Goal: Task Accomplishment & Management: Manage account settings

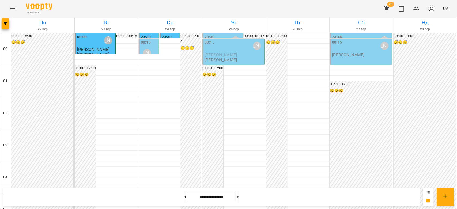
scroll to position [530, 0]
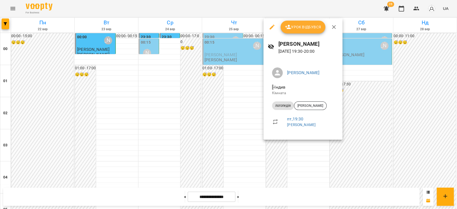
click at [224, 134] on div at bounding box center [228, 104] width 457 height 209
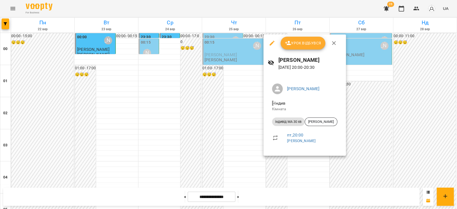
click at [226, 139] on div at bounding box center [228, 104] width 457 height 209
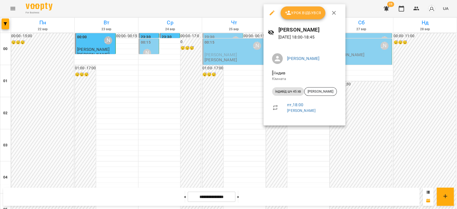
click at [238, 94] on div at bounding box center [228, 104] width 457 height 209
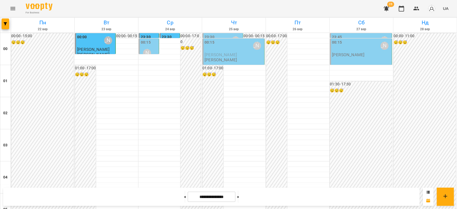
scroll to position [440, 0]
click at [184, 196] on button at bounding box center [184, 197] width 1 height 12
type input "**********"
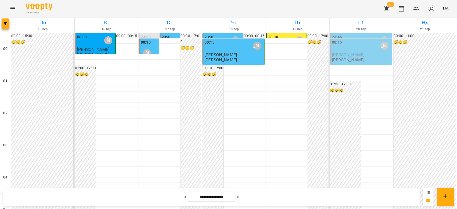
scroll to position [559, 0]
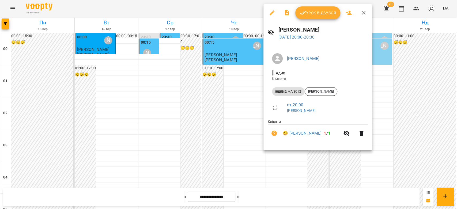
click at [227, 99] on div at bounding box center [228, 104] width 457 height 209
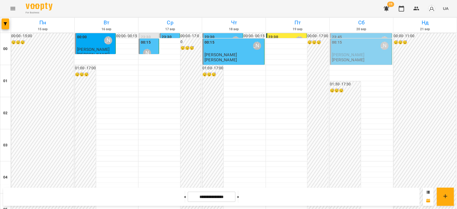
scroll to position [411, 0]
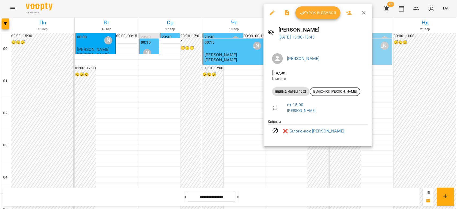
click at [205, 85] on div at bounding box center [228, 104] width 457 height 209
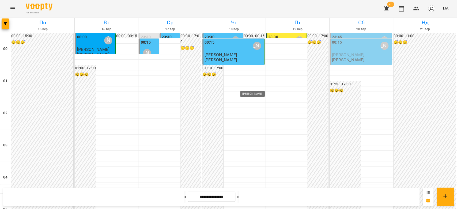
scroll to position [535, 0]
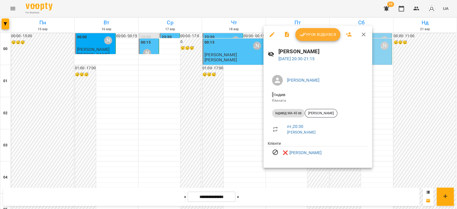
click at [192, 114] on div at bounding box center [228, 104] width 457 height 209
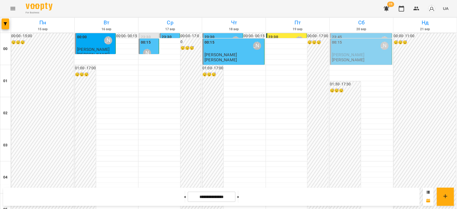
scroll to position [357, 0]
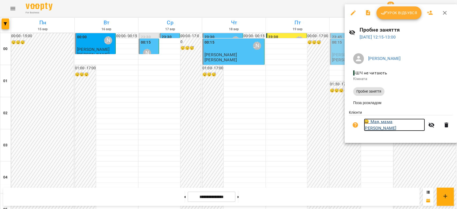
click at [372, 124] on link "😀 Мая, мама Kateryna" at bounding box center [394, 125] width 61 height 13
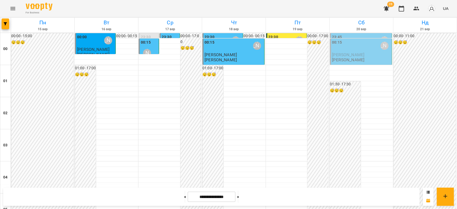
scroll to position [476, 0]
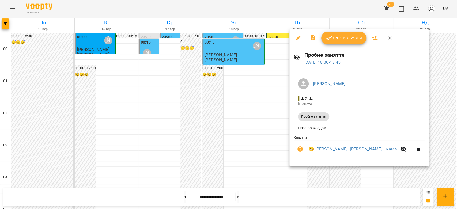
click at [262, 104] on div at bounding box center [228, 104] width 457 height 209
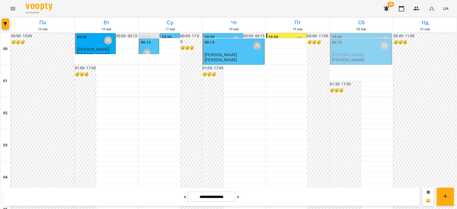
scroll to position [505, 0]
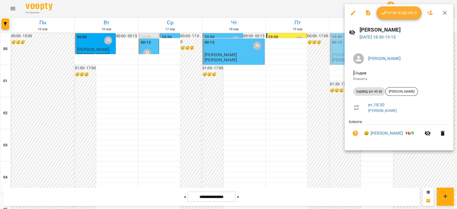
click at [271, 78] on div at bounding box center [228, 104] width 457 height 209
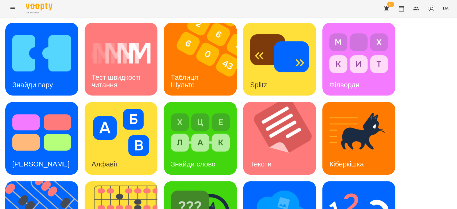
scroll to position [59, 0]
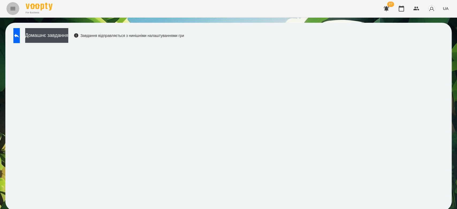
click at [11, 9] on icon "Menu" at bounding box center [12, 8] width 5 height 3
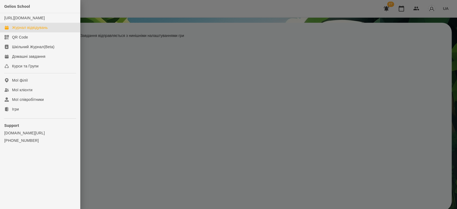
click at [31, 30] on div "Журнал відвідувань" at bounding box center [30, 27] width 36 height 5
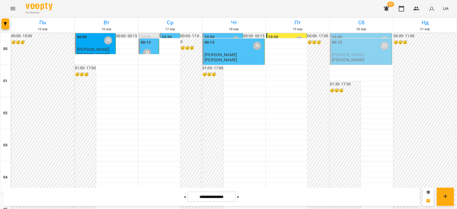
scroll to position [535, 0]
click at [14, 7] on icon "Menu" at bounding box center [13, 8] width 6 height 6
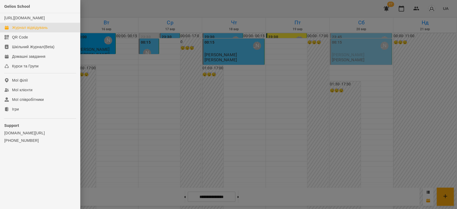
click at [22, 30] on div "Журнал відвідувань" at bounding box center [30, 27] width 36 height 5
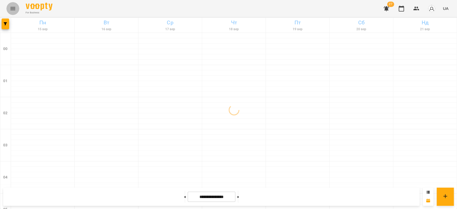
click at [16, 9] on icon "Menu" at bounding box center [13, 8] width 6 height 6
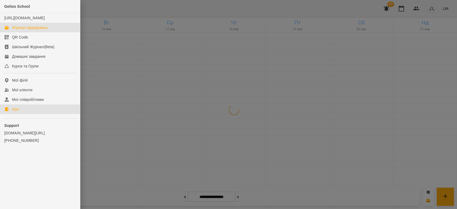
click at [16, 112] on div "Ігри" at bounding box center [15, 109] width 7 height 5
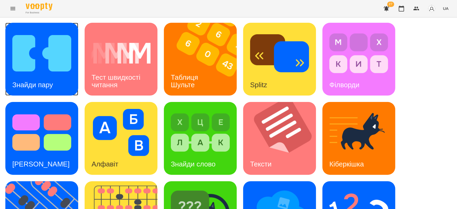
click at [47, 56] on img at bounding box center [41, 53] width 59 height 47
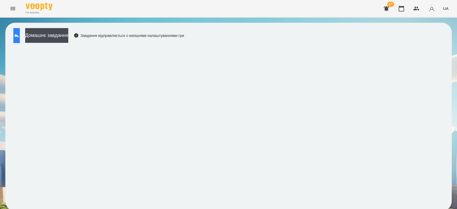
click at [18, 34] on icon at bounding box center [16, 35] width 6 height 6
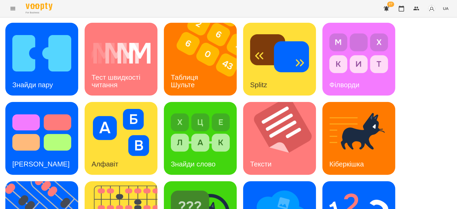
scroll to position [129, 0]
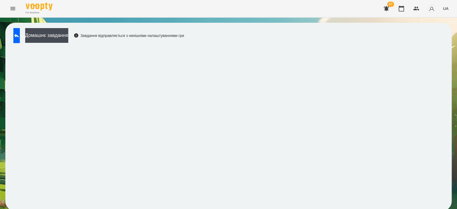
scroll to position [2, 0]
click at [32, 35] on div "Домашнє завдання Завдання відправляється з нинішніми налаштуваннями гри" at bounding box center [97, 37] width 173 height 18
click at [20, 36] on button at bounding box center [16, 35] width 6 height 15
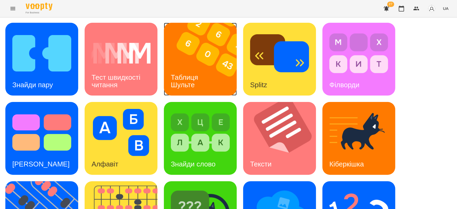
click at [212, 49] on img at bounding box center [204, 59] width 80 height 73
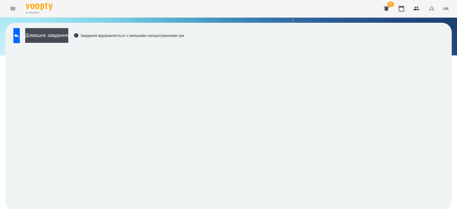
scroll to position [2, 0]
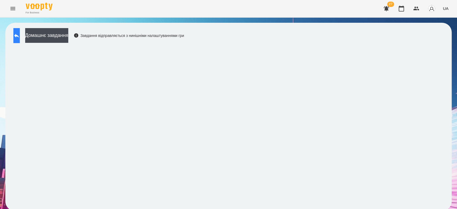
click at [18, 35] on button at bounding box center [16, 35] width 6 height 15
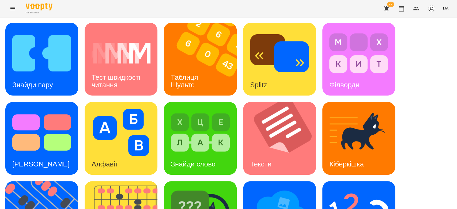
scroll to position [129, 0]
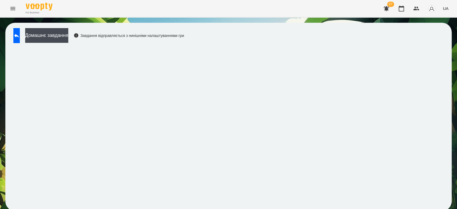
scroll to position [2, 0]
click at [443, 52] on div "Домашнє завдання Завдання відправляється з нинішніми налаштуваннями гри" at bounding box center [228, 117] width 446 height 188
click at [20, 38] on button at bounding box center [16, 35] width 6 height 15
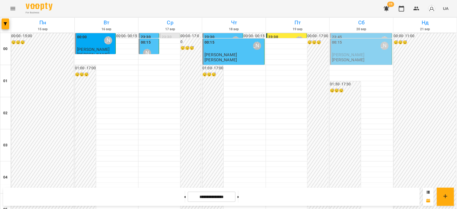
scroll to position [446, 0]
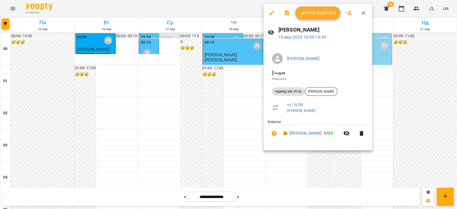
click at [303, 17] on button "Урок відбувся" at bounding box center [317, 12] width 45 height 13
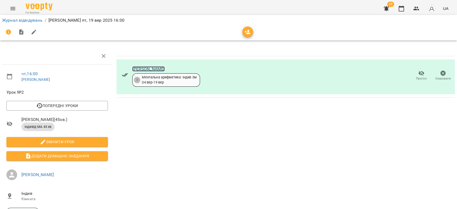
click at [134, 69] on link "Лео Гришаков" at bounding box center [148, 68] width 32 height 5
click at [16, 17] on li "Журнал відвідувань" at bounding box center [22, 20] width 40 height 6
click at [28, 23] on li "Журнал відвідувань" at bounding box center [22, 20] width 40 height 6
click at [31, 23] on li "Журнал відвідувань" at bounding box center [22, 20] width 40 height 6
click at [38, 19] on link "Журнал відвідувань" at bounding box center [22, 20] width 40 height 5
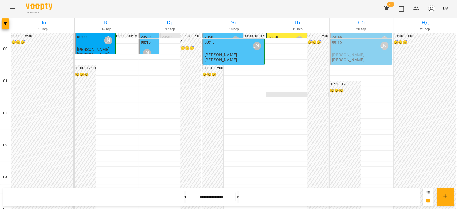
scroll to position [505, 0]
click at [11, 9] on icon "Menu" at bounding box center [13, 8] width 6 height 6
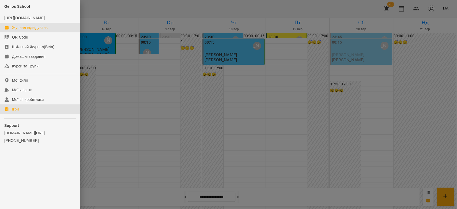
click at [18, 112] on div "Ігри" at bounding box center [15, 109] width 7 height 5
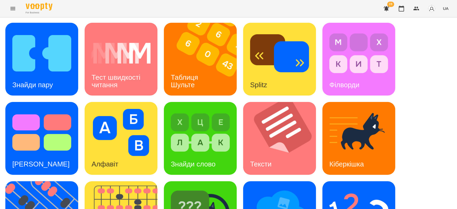
scroll to position [129, 0]
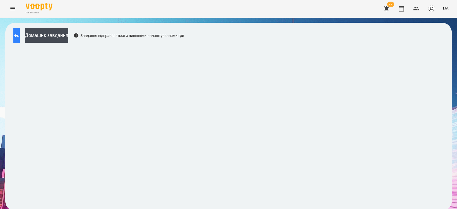
click at [15, 36] on button at bounding box center [16, 35] width 6 height 15
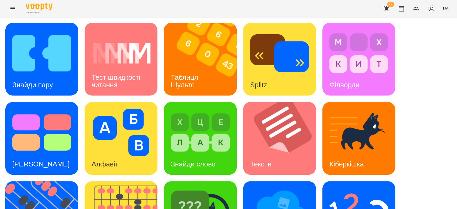
scroll to position [129, 0]
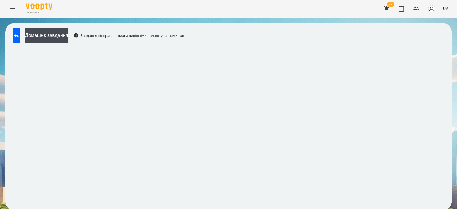
click at [272, 206] on div "Домашнє завдання Завдання відправляється з нинішніми налаштуваннями гри" at bounding box center [228, 117] width 446 height 188
click at [258, 206] on div "Домашнє завдання Завдання відправляється з нинішніми налаштуваннями гри" at bounding box center [228, 117] width 446 height 188
click at [20, 37] on icon at bounding box center [16, 35] width 6 height 6
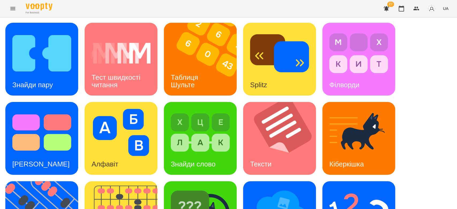
scroll to position [129, 0]
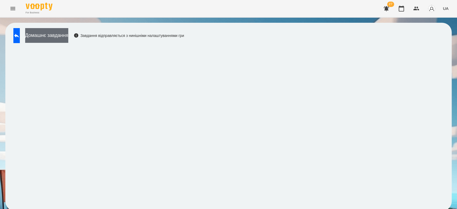
click at [63, 37] on button "Домашнє завдання" at bounding box center [46, 35] width 43 height 15
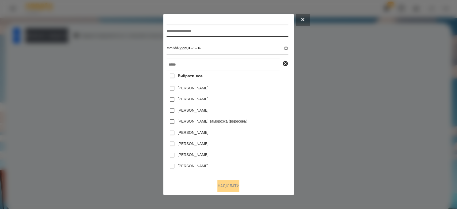
click at [210, 32] on input "text" at bounding box center [228, 31] width 122 height 12
type input "*****"
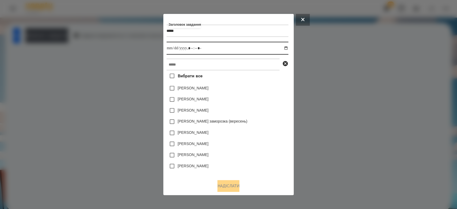
click at [288, 48] on input "datetime-local" at bounding box center [228, 48] width 122 height 13
type input "**********"
drag, startPoint x: 252, startPoint y: 104, endPoint x: 253, endPoint y: 64, distance: 39.9
click at [258, 99] on div "Емма Северен" at bounding box center [228, 99] width 122 height 11
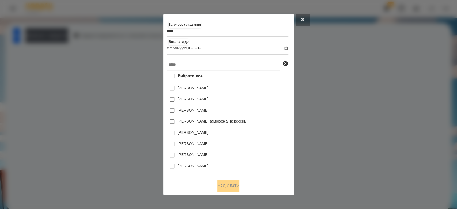
click at [253, 64] on input "text" at bounding box center [223, 65] width 113 height 12
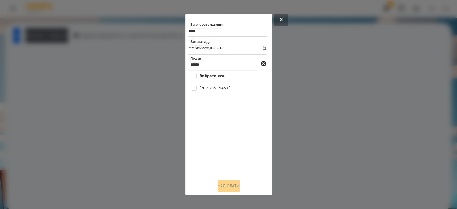
type input "******"
click at [206, 90] on label "[PERSON_NAME]" at bounding box center [214, 87] width 31 height 5
click at [237, 191] on button "Надіслати" at bounding box center [229, 186] width 22 height 12
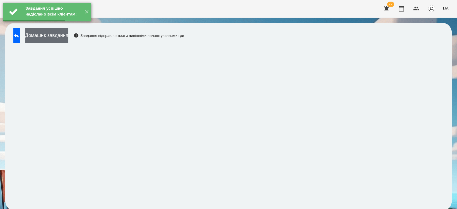
click at [64, 40] on button "Домашнє завдання" at bounding box center [46, 35] width 43 height 15
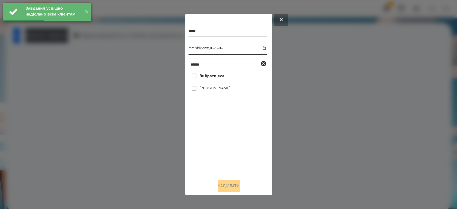
click at [261, 49] on input "datetime-local" at bounding box center [227, 48] width 78 height 13
type input "**********"
click at [230, 165] on div "Вибрати все Лео Гришаков" at bounding box center [227, 122] width 78 height 105
click at [208, 91] on label "[PERSON_NAME]" at bounding box center [214, 87] width 31 height 5
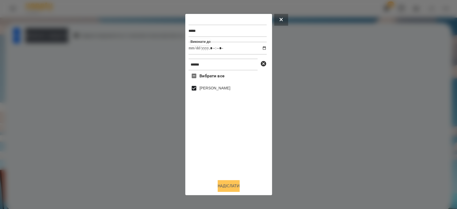
click at [234, 186] on button "Надіслати" at bounding box center [229, 186] width 22 height 12
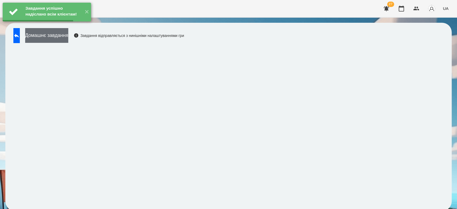
click at [68, 37] on button "Домашнє завдання" at bounding box center [46, 35] width 43 height 15
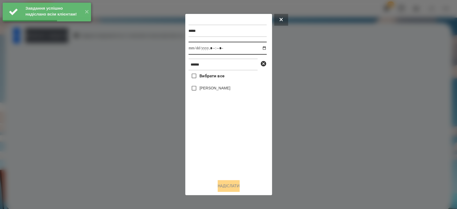
click at [262, 48] on input "datetime-local" at bounding box center [227, 48] width 78 height 13
type input "**********"
drag, startPoint x: 248, startPoint y: 156, endPoint x: 234, endPoint y: 130, distance: 29.8
click at [247, 156] on div "Вибрати все Лео Гришаков" at bounding box center [227, 122] width 78 height 105
click at [214, 87] on label "[PERSON_NAME]" at bounding box center [214, 87] width 31 height 5
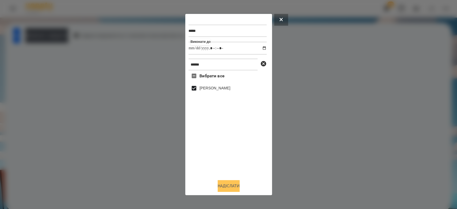
click at [231, 184] on button "Надіслати" at bounding box center [229, 186] width 22 height 12
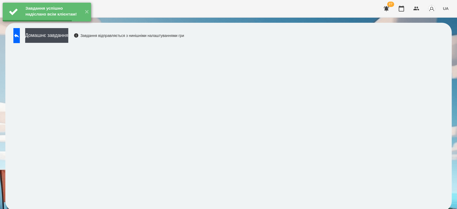
click at [68, 39] on button "Домашнє завдання" at bounding box center [46, 35] width 43 height 15
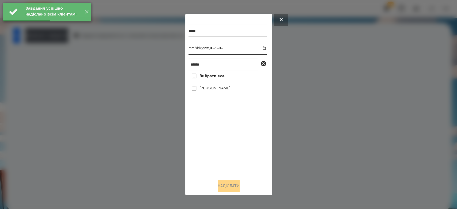
click at [260, 47] on input "datetime-local" at bounding box center [227, 48] width 78 height 13
type input "**********"
drag, startPoint x: 233, startPoint y: 154, endPoint x: 230, endPoint y: 135, distance: 18.5
click at [233, 154] on div "Вибрати все Лео Гришаков" at bounding box center [227, 122] width 78 height 105
click at [221, 88] on label "[PERSON_NAME]" at bounding box center [214, 87] width 31 height 5
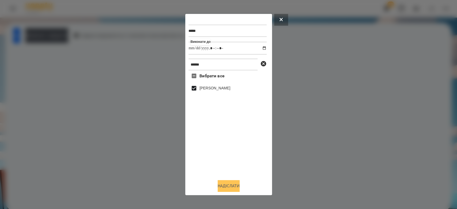
click at [236, 187] on button "Надіслати" at bounding box center [229, 186] width 22 height 12
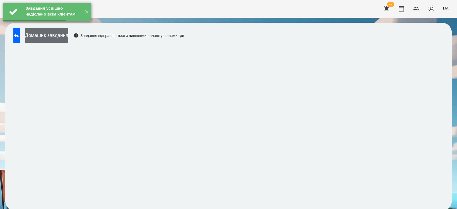
click at [68, 38] on button "Домашнє завдання" at bounding box center [46, 35] width 43 height 15
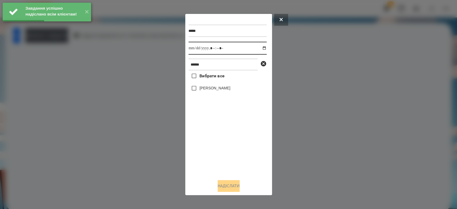
click at [260, 50] on input "datetime-local" at bounding box center [227, 48] width 78 height 13
type input "**********"
click at [232, 135] on div "Вибрати все Лео Гришаков" at bounding box center [227, 122] width 78 height 105
click at [214, 90] on label "[PERSON_NAME]" at bounding box center [214, 87] width 31 height 5
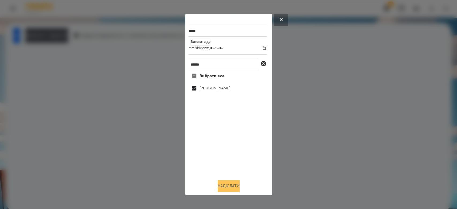
click at [236, 189] on button "Надіслати" at bounding box center [229, 186] width 22 height 12
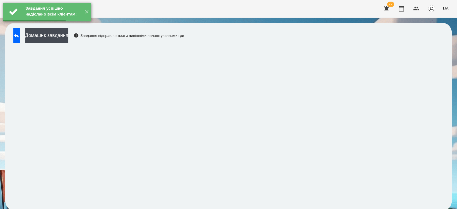
click at [61, 24] on div "Завдання успішно надіслано всім клієнтам! ✕" at bounding box center [47, 12] width 94 height 24
click at [67, 40] on button "Домашнє завдання" at bounding box center [46, 35] width 43 height 15
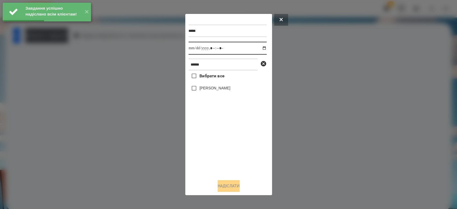
click at [261, 46] on input "datetime-local" at bounding box center [227, 48] width 78 height 13
type input "**********"
drag, startPoint x: 243, startPoint y: 150, endPoint x: 214, endPoint y: 112, distance: 47.7
click at [243, 150] on div "Вибрати все Лео Гришаков" at bounding box center [227, 122] width 78 height 105
click at [206, 90] on label "[PERSON_NAME]" at bounding box center [214, 87] width 31 height 5
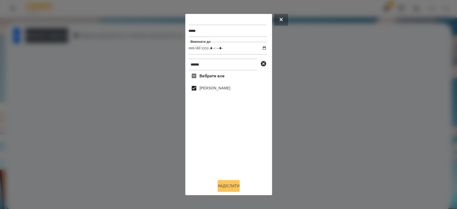
click at [238, 185] on button "Надіслати" at bounding box center [229, 186] width 22 height 12
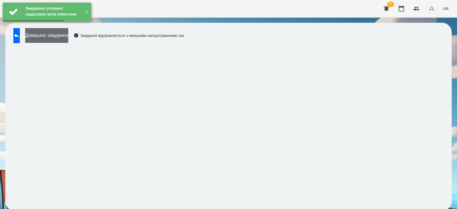
click at [68, 37] on button "Домашнє завдання" at bounding box center [46, 35] width 43 height 15
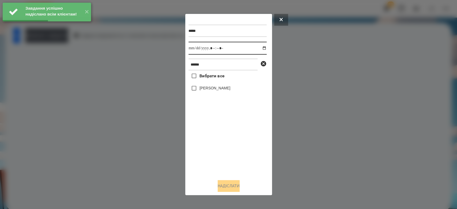
click at [260, 48] on input "datetime-local" at bounding box center [227, 48] width 78 height 13
type input "**********"
click at [227, 162] on div "Вибрати все Лео Гришаков" at bounding box center [227, 122] width 78 height 105
click at [211, 90] on label "[PERSON_NAME]" at bounding box center [214, 87] width 31 height 5
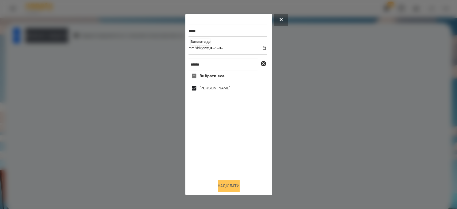
click at [227, 183] on button "Надіслати" at bounding box center [229, 186] width 22 height 12
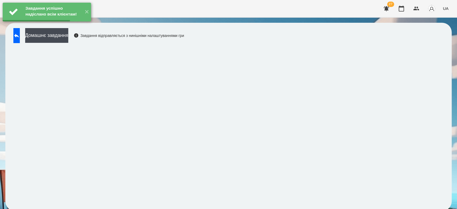
click at [20, 39] on button at bounding box center [16, 35] width 6 height 15
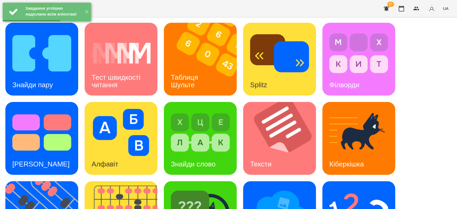
scroll to position [129, 0]
click at [359, 188] on img at bounding box center [358, 211] width 59 height 47
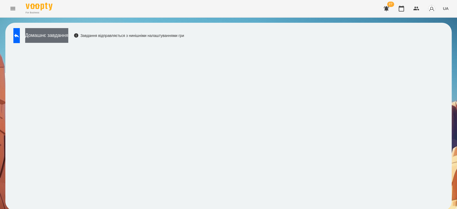
click at [68, 35] on button "Домашнє завдання" at bounding box center [46, 35] width 43 height 15
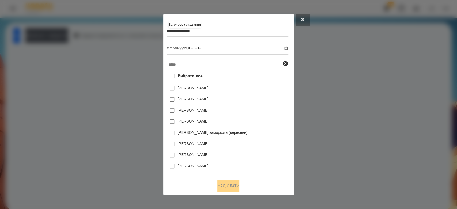
type input "**********"
click at [287, 48] on input "datetime-local" at bounding box center [228, 48] width 122 height 13
type input "**********"
drag, startPoint x: 269, startPoint y: 91, endPoint x: 265, endPoint y: 71, distance: 20.9
click at [268, 91] on div "Яна Щербакова" at bounding box center [228, 88] width 122 height 11
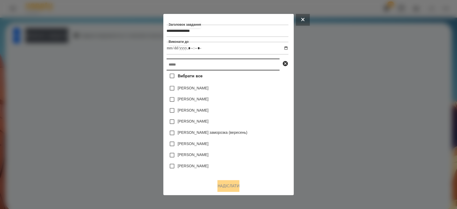
click at [263, 68] on input "text" at bounding box center [223, 65] width 113 height 12
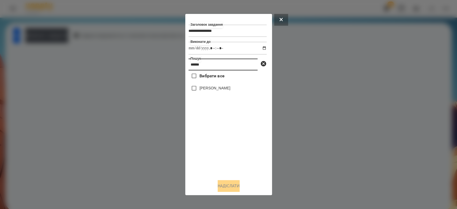
type input "******"
click at [226, 89] on label "[PERSON_NAME]" at bounding box center [214, 87] width 31 height 5
click at [227, 181] on div "**********" at bounding box center [228, 104] width 80 height 175
click at [218, 188] on button "Надіслати" at bounding box center [229, 186] width 22 height 12
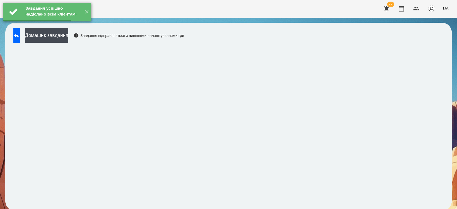
click at [61, 35] on button "Домашнє завдання" at bounding box center [46, 35] width 43 height 15
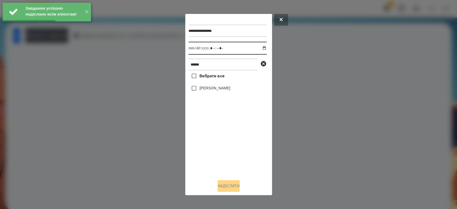
click at [258, 48] on input "datetime-local" at bounding box center [227, 48] width 78 height 13
click at [259, 50] on input "datetime-local" at bounding box center [227, 48] width 78 height 13
type input "**********"
drag, startPoint x: 241, startPoint y: 155, endPoint x: 229, endPoint y: 112, distance: 44.5
click at [241, 155] on div "Вибрати все Лео Гришаков" at bounding box center [227, 122] width 78 height 105
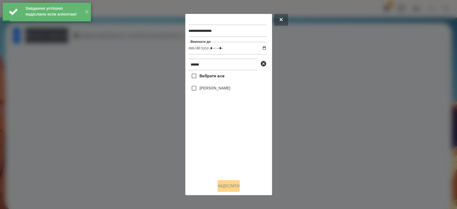
click at [224, 89] on label "[PERSON_NAME]" at bounding box center [214, 87] width 31 height 5
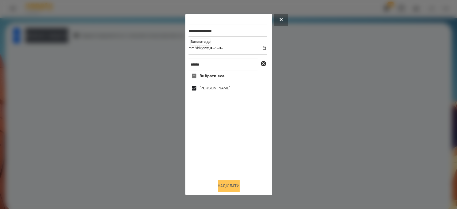
click at [231, 184] on button "Надіслати" at bounding box center [229, 186] width 22 height 12
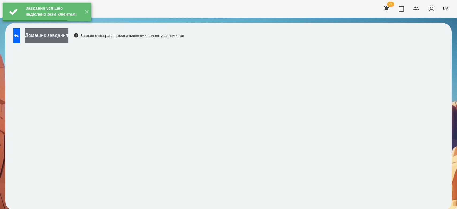
click at [67, 38] on button "Домашнє завдання" at bounding box center [46, 35] width 43 height 15
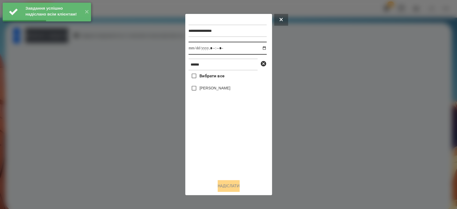
click at [259, 49] on input "datetime-local" at bounding box center [227, 48] width 78 height 13
type input "**********"
click at [245, 152] on div "Вибрати все Лео Гришаков" at bounding box center [227, 122] width 78 height 105
click at [228, 89] on label "[PERSON_NAME]" at bounding box center [214, 87] width 31 height 5
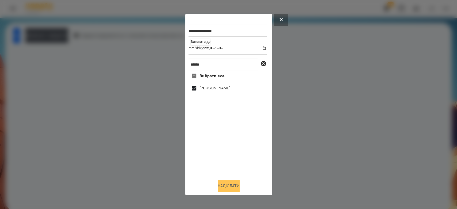
click at [238, 188] on button "Надіслати" at bounding box center [229, 186] width 22 height 12
click at [65, 38] on div at bounding box center [228, 104] width 457 height 209
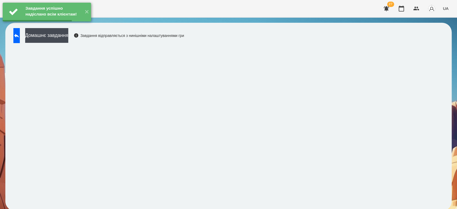
click at [65, 38] on button "Домашнє завдання" at bounding box center [46, 35] width 43 height 15
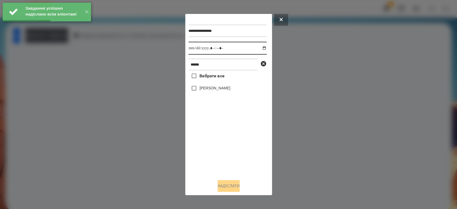
click at [259, 49] on input "datetime-local" at bounding box center [227, 48] width 78 height 13
type input "**********"
drag, startPoint x: 237, startPoint y: 160, endPoint x: 222, endPoint y: 120, distance: 42.6
click at [237, 160] on div "Вибрати все Лео Гришаков" at bounding box center [227, 122] width 78 height 105
click at [216, 91] on label "[PERSON_NAME]" at bounding box center [214, 87] width 31 height 5
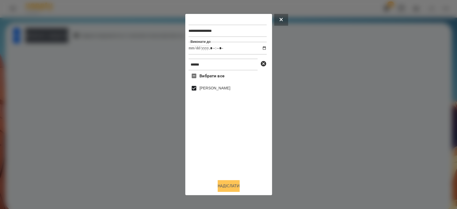
click at [236, 187] on button "Надіслати" at bounding box center [229, 186] width 22 height 12
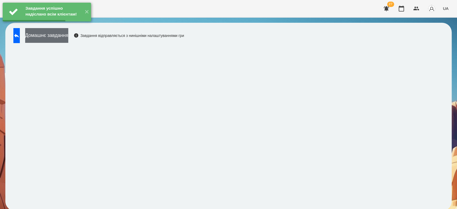
click at [65, 37] on button "Домашнє завдання" at bounding box center [46, 35] width 43 height 15
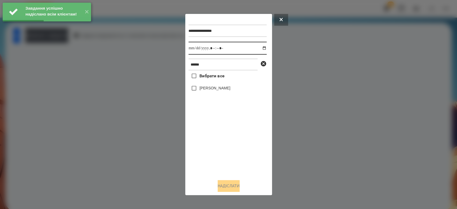
click at [261, 48] on input "datetime-local" at bounding box center [227, 48] width 78 height 13
type input "**********"
drag, startPoint x: 230, startPoint y: 165, endPoint x: 213, endPoint y: 120, distance: 47.4
click at [230, 165] on div "Вибрати все Лео Гришаков" at bounding box center [227, 122] width 78 height 105
click at [213, 90] on label "[PERSON_NAME]" at bounding box center [214, 87] width 31 height 5
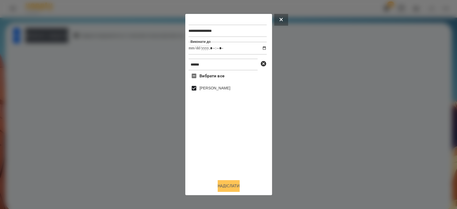
click at [229, 187] on button "Надіслати" at bounding box center [229, 186] width 22 height 12
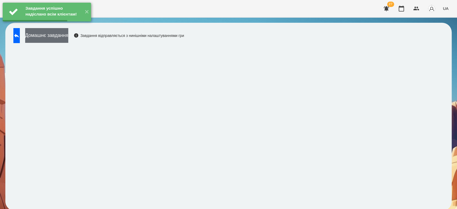
click at [65, 41] on button "Домашнє завдання" at bounding box center [46, 35] width 43 height 15
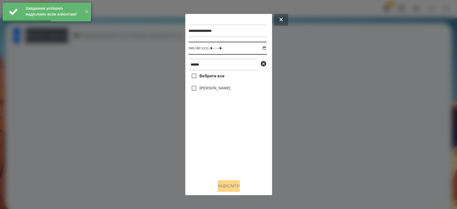
click at [259, 47] on input "datetime-local" at bounding box center [227, 48] width 78 height 13
type input "**********"
click at [244, 161] on div "Вибрати все Лео Гришаков" at bounding box center [227, 122] width 78 height 105
click at [222, 91] on label "[PERSON_NAME]" at bounding box center [214, 87] width 31 height 5
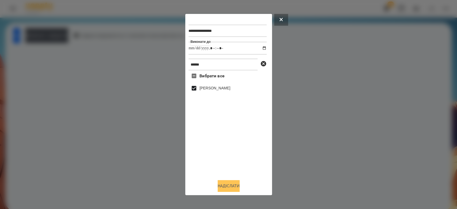
click at [237, 183] on button "Надіслати" at bounding box center [229, 186] width 22 height 12
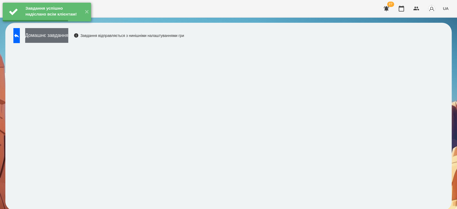
click at [68, 39] on button "Домашнє завдання" at bounding box center [46, 35] width 43 height 15
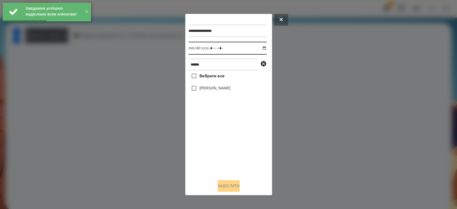
click at [260, 50] on input "datetime-local" at bounding box center [227, 48] width 78 height 13
type input "**********"
click at [236, 142] on div "Вибрати все Лео Гришаков" at bounding box center [227, 122] width 78 height 105
click at [217, 86] on label "[PERSON_NAME]" at bounding box center [214, 87] width 31 height 5
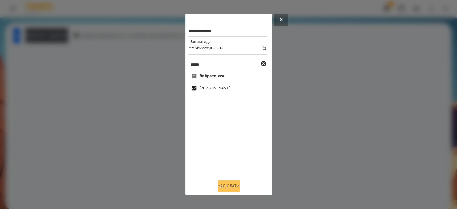
click at [240, 189] on button "Надіслати" at bounding box center [229, 186] width 22 height 12
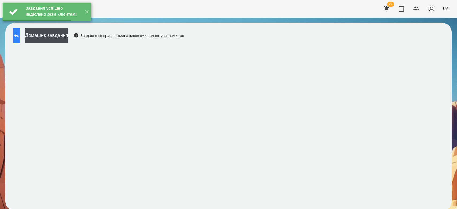
click at [19, 37] on icon at bounding box center [16, 35] width 6 height 6
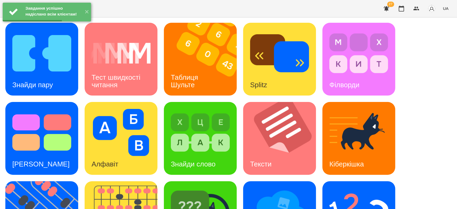
scroll to position [129, 0]
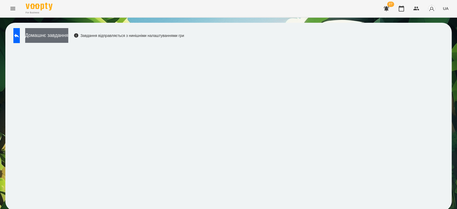
click at [68, 41] on button "Домашнє завдання" at bounding box center [46, 35] width 43 height 15
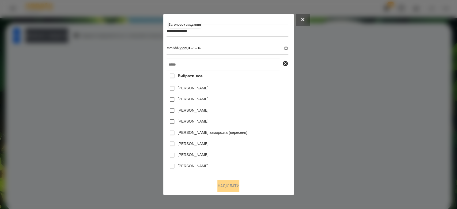
type input "**********"
click at [288, 49] on input "datetime-local" at bounding box center [228, 48] width 122 height 13
type input "**********"
click at [266, 98] on div "Коля Главач" at bounding box center [228, 99] width 122 height 11
click at [255, 63] on input "text" at bounding box center [223, 65] width 113 height 12
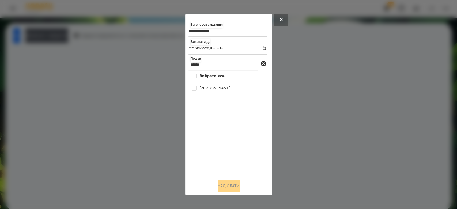
type input "******"
click at [214, 90] on label "[PERSON_NAME]" at bounding box center [214, 87] width 31 height 5
click at [228, 182] on button "Надіслати" at bounding box center [229, 186] width 22 height 12
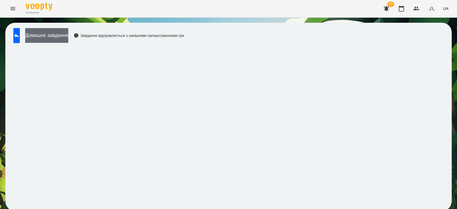
click at [68, 38] on button "Домашнє завдання" at bounding box center [46, 35] width 43 height 15
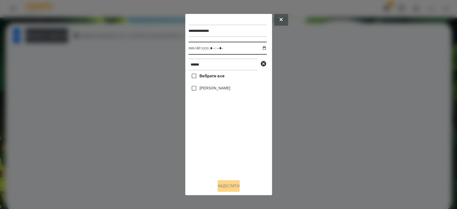
click at [259, 49] on input "datetime-local" at bounding box center [227, 48] width 78 height 13
type input "**********"
drag, startPoint x: 238, startPoint y: 176, endPoint x: 228, endPoint y: 152, distance: 26.6
click at [238, 176] on div "**********" at bounding box center [228, 104] width 80 height 175
click at [207, 89] on label "[PERSON_NAME]" at bounding box center [214, 87] width 31 height 5
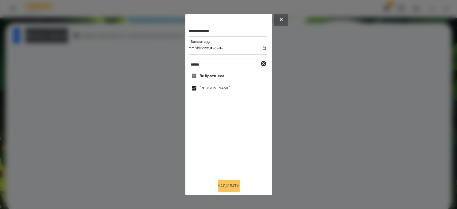
click at [238, 182] on button "Надіслати" at bounding box center [229, 186] width 22 height 12
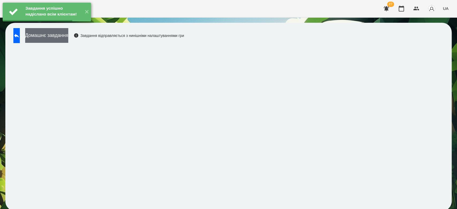
click at [68, 37] on button "Домашнє завдання" at bounding box center [46, 35] width 43 height 15
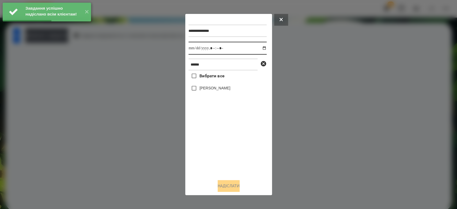
click at [261, 48] on input "datetime-local" at bounding box center [227, 48] width 78 height 13
type input "**********"
click at [238, 156] on div "Вибрати все Лео Гришаков" at bounding box center [227, 122] width 78 height 105
click at [208, 90] on label "[PERSON_NAME]" at bounding box center [214, 87] width 31 height 5
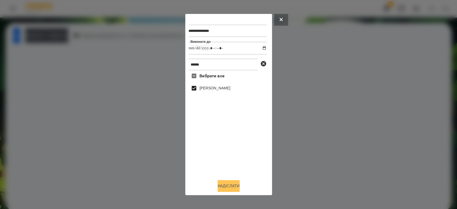
click at [240, 186] on button "Надіслати" at bounding box center [229, 186] width 22 height 12
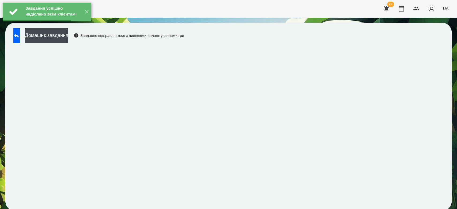
click at [68, 34] on button "Домашнє завдання" at bounding box center [46, 35] width 43 height 15
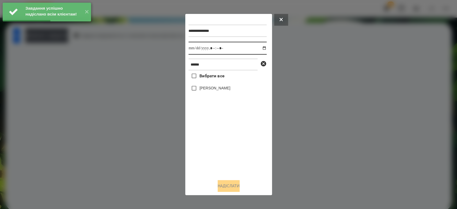
click at [259, 48] on input "datetime-local" at bounding box center [227, 48] width 78 height 13
type input "**********"
click at [234, 156] on div "Вибрати все Лео Гришаков" at bounding box center [227, 122] width 78 height 105
click at [217, 90] on label "[PERSON_NAME]" at bounding box center [214, 87] width 31 height 5
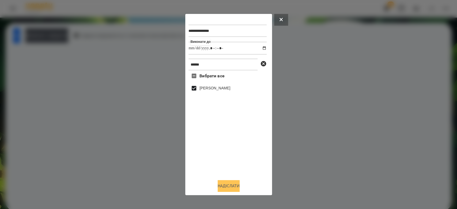
click at [238, 186] on button "Надіслати" at bounding box center [229, 186] width 22 height 12
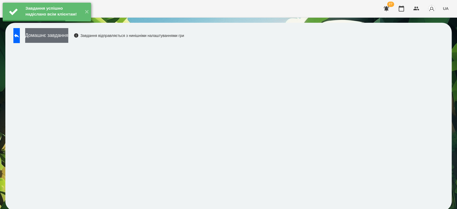
click at [67, 39] on button "Домашнє завдання" at bounding box center [46, 35] width 43 height 15
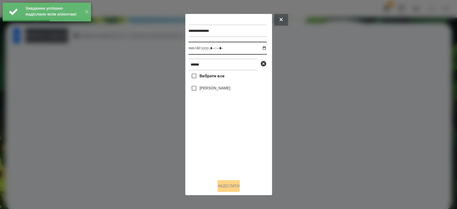
click at [259, 47] on input "datetime-local" at bounding box center [227, 48] width 78 height 13
type input "**********"
drag, startPoint x: 243, startPoint y: 170, endPoint x: 230, endPoint y: 146, distance: 26.6
click at [243, 170] on div "Вибрати все Лео Гришаков" at bounding box center [227, 122] width 78 height 105
click at [217, 90] on label "[PERSON_NAME]" at bounding box center [214, 87] width 31 height 5
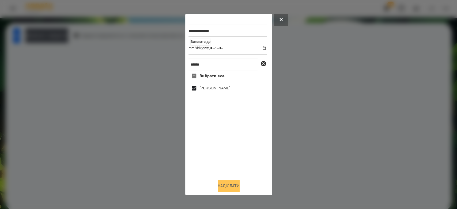
click at [235, 188] on button "Надіслати" at bounding box center [229, 186] width 22 height 12
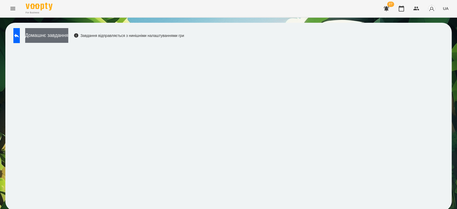
drag, startPoint x: 77, startPoint y: 27, endPoint x: 89, endPoint y: 35, distance: 14.3
click at [80, 31] on div "Домашнє завдання Завдання відправляється з нинішніми налаштуваннями гри" at bounding box center [228, 117] width 446 height 188
click at [68, 35] on button "Домашнє завдання" at bounding box center [46, 35] width 43 height 15
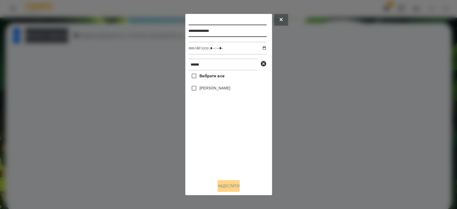
click at [222, 31] on input "**********" at bounding box center [227, 31] width 78 height 12
drag, startPoint x: 224, startPoint y: 31, endPoint x: 208, endPoint y: 33, distance: 16.0
click at [208, 33] on input "**********" at bounding box center [227, 31] width 78 height 12
type input "**********"
click at [261, 50] on input "datetime-local" at bounding box center [227, 48] width 78 height 13
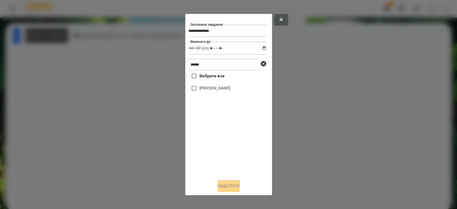
type input "**********"
click at [230, 164] on div "Вибрати все Лео Гришаков" at bounding box center [227, 122] width 78 height 105
click at [215, 88] on label "[PERSON_NAME]" at bounding box center [214, 87] width 31 height 5
click at [229, 188] on button "Надіслати" at bounding box center [229, 186] width 22 height 12
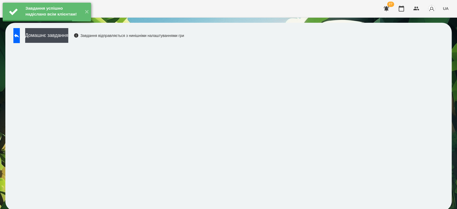
click at [68, 39] on button "Домашнє завдання" at bounding box center [46, 35] width 43 height 15
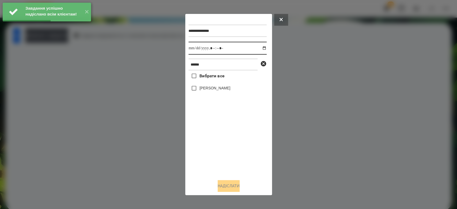
click at [261, 49] on input "datetime-local" at bounding box center [227, 48] width 78 height 13
type input "**********"
drag, startPoint x: 226, startPoint y: 152, endPoint x: 224, endPoint y: 133, distance: 19.1
click at [226, 152] on div "Вибрати все Лео Гришаков" at bounding box center [227, 122] width 78 height 105
click at [214, 90] on label "[PERSON_NAME]" at bounding box center [214, 87] width 31 height 5
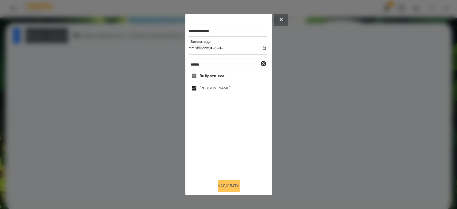
click at [233, 188] on button "Надіслати" at bounding box center [229, 186] width 22 height 12
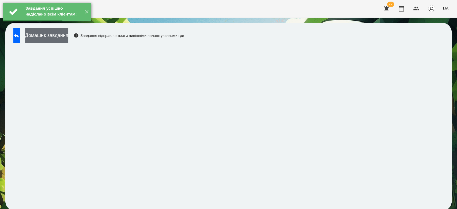
click at [68, 34] on button "Домашнє завдання" at bounding box center [46, 35] width 43 height 15
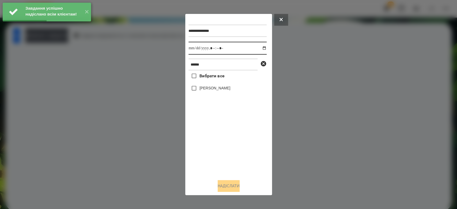
click at [260, 49] on input "datetime-local" at bounding box center [227, 48] width 78 height 13
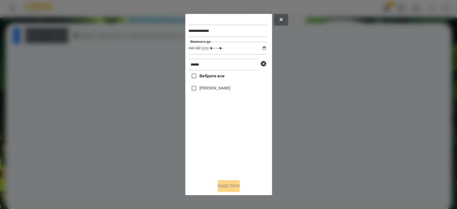
type input "**********"
click at [238, 156] on div "Вибрати все Лео Гришаков" at bounding box center [227, 122] width 78 height 105
click at [212, 90] on label "[PERSON_NAME]" at bounding box center [214, 87] width 31 height 5
click at [239, 184] on button "Надіслати" at bounding box center [229, 186] width 22 height 12
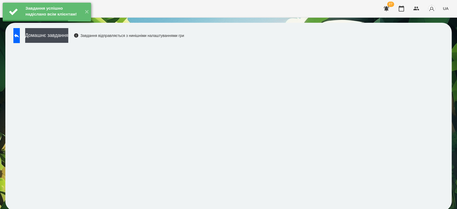
click at [20, 35] on icon at bounding box center [16, 35] width 6 height 6
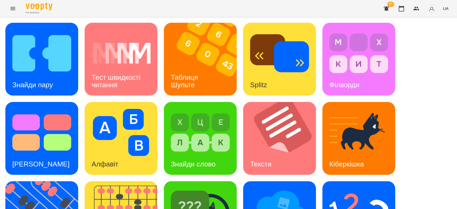
scroll to position [129, 0]
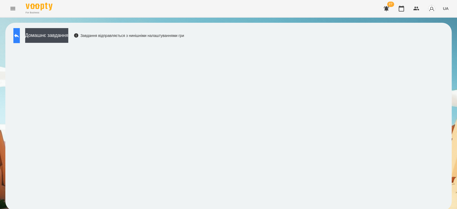
click at [20, 37] on button at bounding box center [16, 35] width 6 height 15
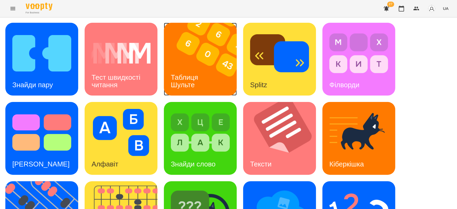
click at [210, 55] on img at bounding box center [204, 59] width 80 height 73
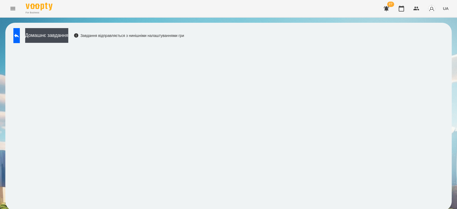
scroll to position [2, 0]
click at [19, 34] on icon at bounding box center [16, 36] width 5 height 4
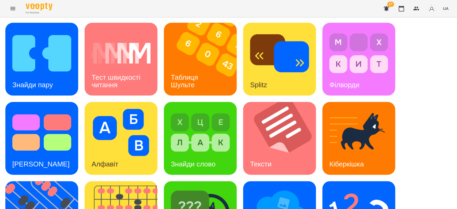
scroll to position [121, 0]
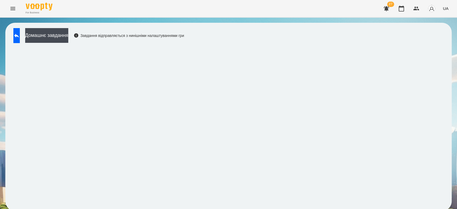
click at [442, 55] on div "Домашнє завдання Завдання відправляється з нинішніми налаштуваннями гри" at bounding box center [228, 117] width 446 height 188
click at [20, 33] on icon at bounding box center [16, 35] width 6 height 6
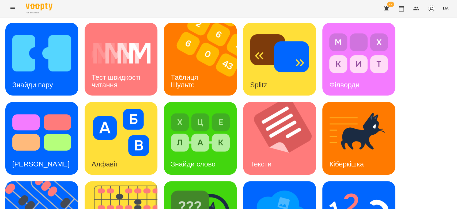
click at [11, 9] on icon "Menu" at bounding box center [12, 8] width 5 height 3
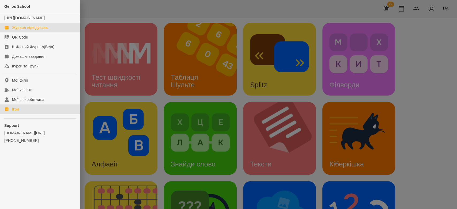
click at [27, 30] on div "Журнал відвідувань" at bounding box center [30, 27] width 36 height 5
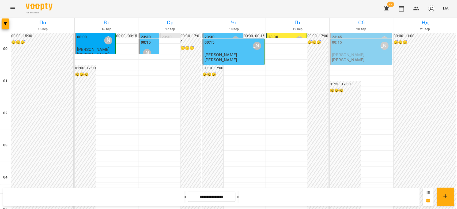
scroll to position [446, 0]
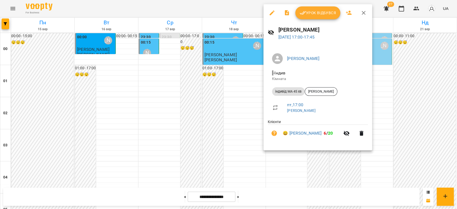
click at [314, 15] on span "Урок відбувся" at bounding box center [318, 13] width 36 height 6
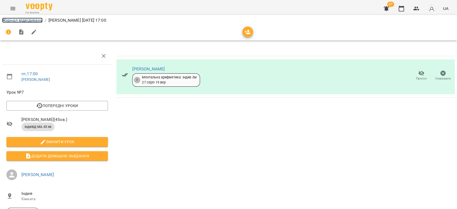
click at [39, 19] on link "Журнал відвідувань" at bounding box center [22, 20] width 40 height 5
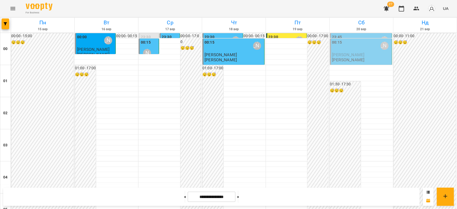
scroll to position [535, 0]
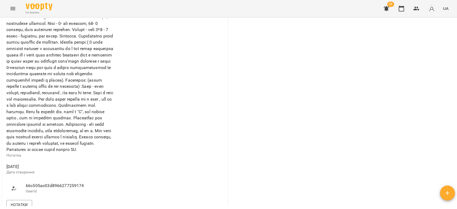
scroll to position [416, 0]
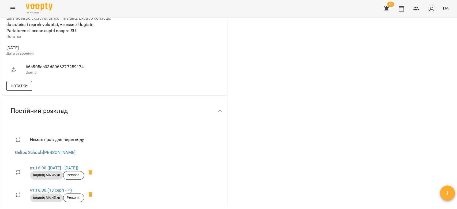
click at [19, 91] on button "Нотатки" at bounding box center [19, 86] width 26 height 10
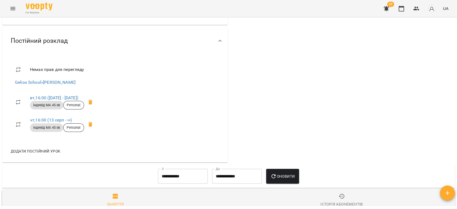
scroll to position [803, 0]
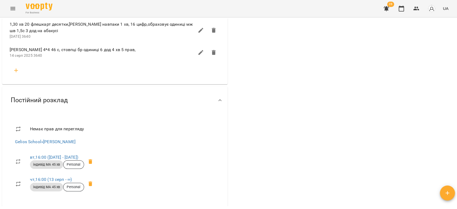
click at [17, 74] on icon "button" at bounding box center [16, 70] width 6 height 6
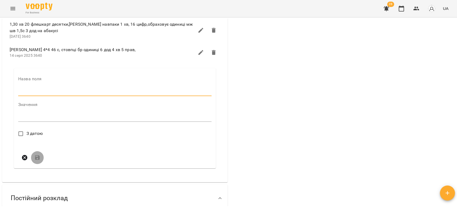
click at [41, 96] on input "text" at bounding box center [114, 92] width 193 height 9
type input "****"
click at [62, 123] on div "*" at bounding box center [114, 119] width 193 height 9
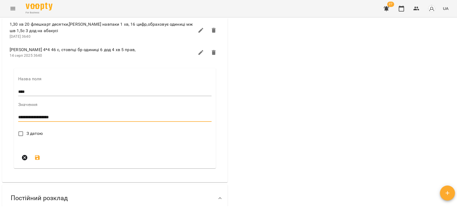
click at [66, 120] on textarea "**********" at bounding box center [113, 117] width 191 height 5
click at [128, 122] on div "**********" at bounding box center [114, 117] width 193 height 9
type textarea "**********"
click at [38, 137] on span "З датою" at bounding box center [35, 133] width 17 height 6
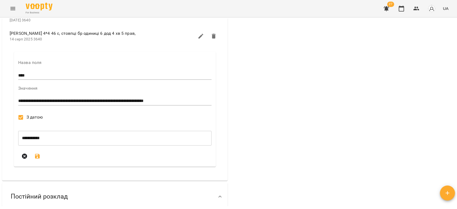
scroll to position [892, 0]
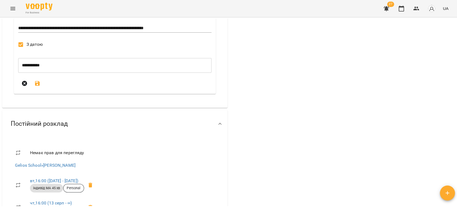
click at [38, 86] on icon "submit" at bounding box center [37, 83] width 5 height 5
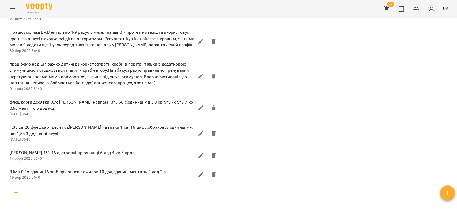
scroll to position [595, 0]
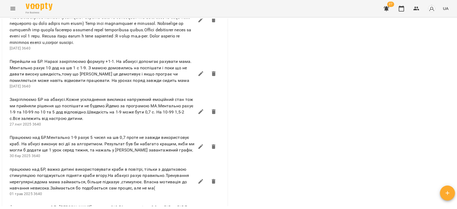
click at [11, 12] on icon "Menu" at bounding box center [13, 8] width 6 height 6
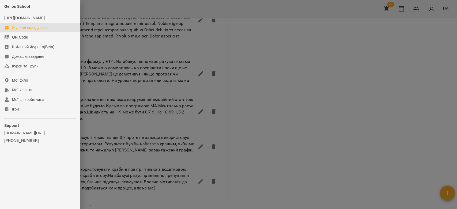
click at [27, 30] on div "Журнал відвідувань" at bounding box center [30, 27] width 36 height 5
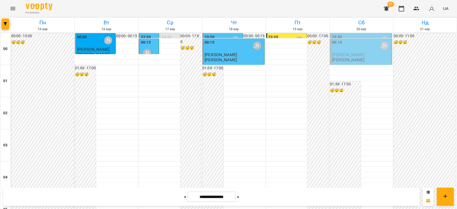
scroll to position [619, 0]
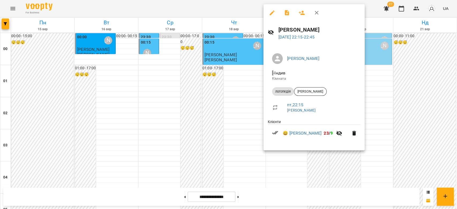
click at [256, 165] on div at bounding box center [228, 104] width 457 height 209
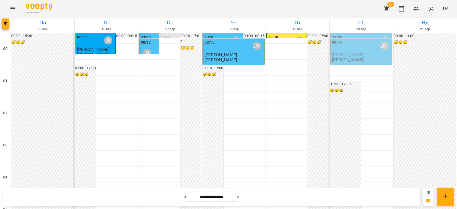
click at [14, 9] on icon "Menu" at bounding box center [13, 8] width 6 height 6
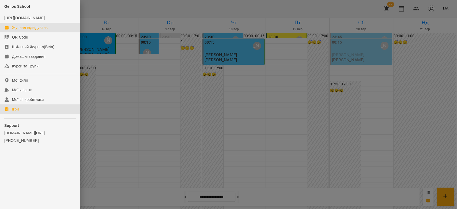
click at [32, 114] on link "Ігри" at bounding box center [40, 109] width 80 height 10
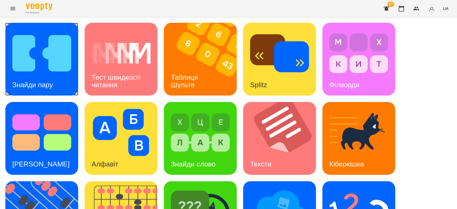
click at [28, 55] on img at bounding box center [41, 53] width 59 height 47
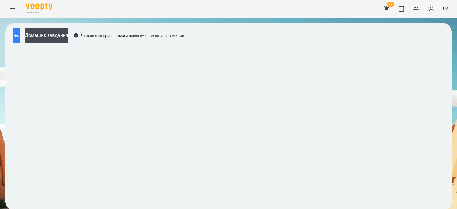
click at [20, 41] on button at bounding box center [16, 35] width 6 height 15
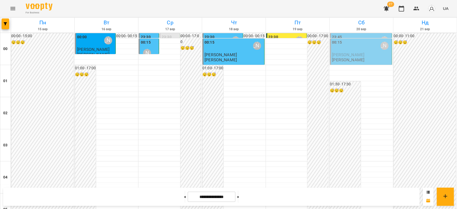
scroll to position [535, 0]
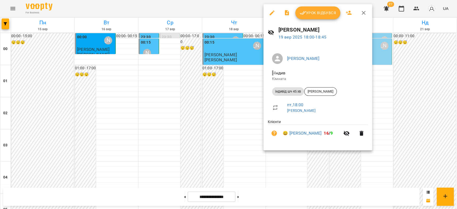
click at [241, 105] on div at bounding box center [228, 104] width 457 height 209
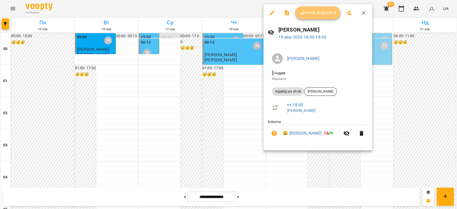
click at [311, 17] on button "Урок відбувся" at bounding box center [317, 12] width 45 height 13
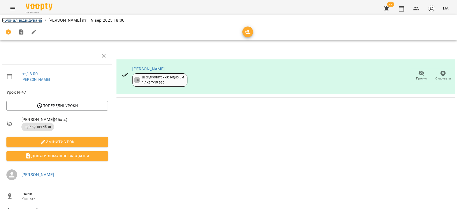
click at [29, 22] on link "Журнал відвідувань" at bounding box center [22, 20] width 40 height 5
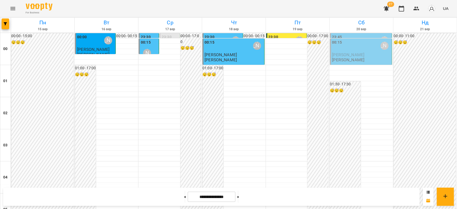
scroll to position [595, 0]
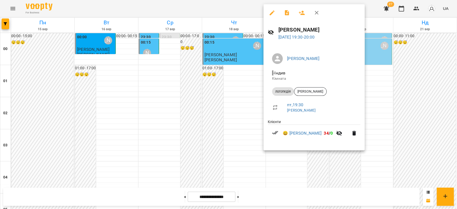
click at [246, 92] on div at bounding box center [228, 104] width 457 height 209
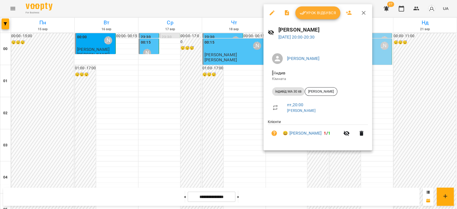
click at [250, 92] on div at bounding box center [228, 104] width 457 height 209
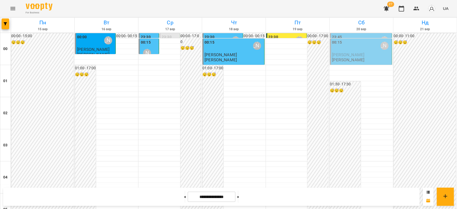
scroll to position [476, 0]
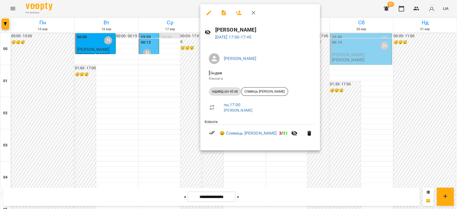
click at [180, 110] on div at bounding box center [228, 104] width 457 height 209
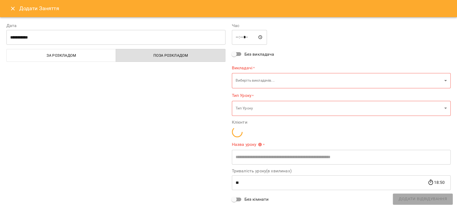
type input "**********"
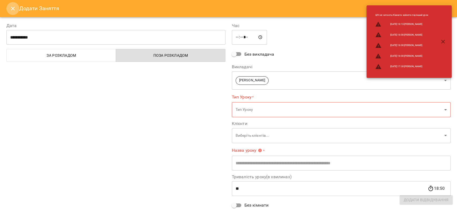
click at [8, 10] on button "Close" at bounding box center [12, 8] width 13 height 13
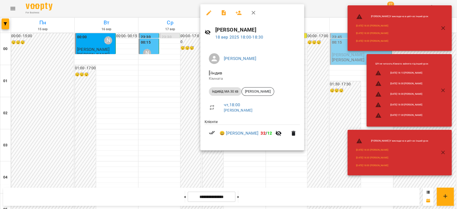
click at [163, 115] on div at bounding box center [228, 104] width 457 height 209
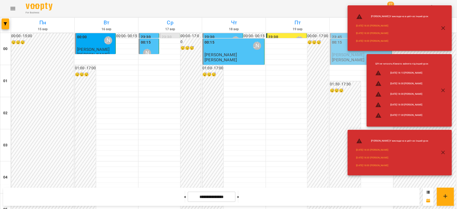
scroll to position [535, 0]
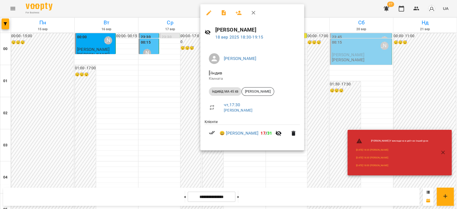
click at [162, 107] on div at bounding box center [228, 104] width 457 height 209
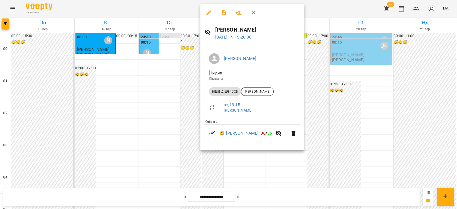
click at [168, 108] on div at bounding box center [228, 104] width 457 height 209
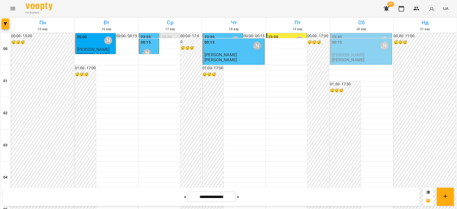
scroll to position [619, 0]
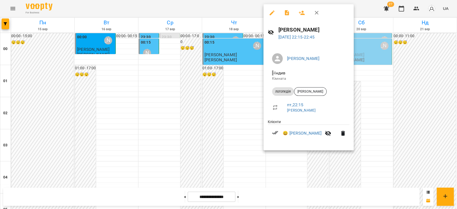
click at [238, 118] on div at bounding box center [228, 104] width 457 height 209
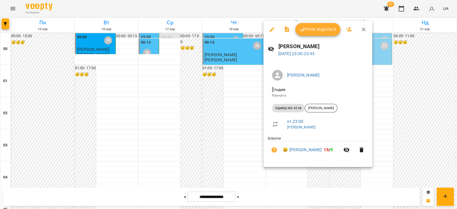
click at [236, 112] on div at bounding box center [228, 104] width 457 height 209
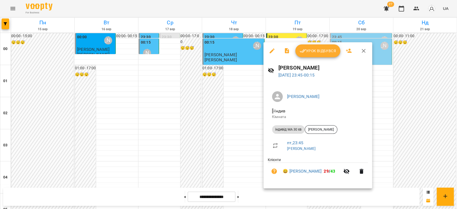
click at [238, 132] on div at bounding box center [228, 104] width 457 height 209
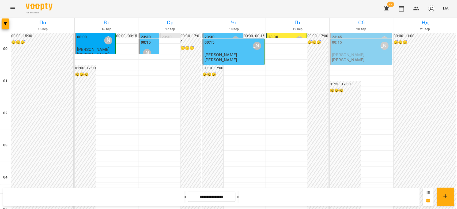
scroll to position [530, 0]
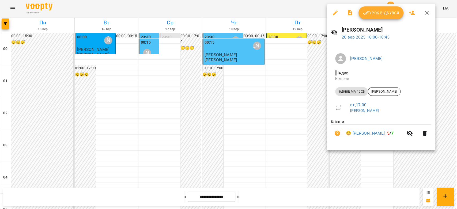
click at [271, 41] on div at bounding box center [228, 104] width 457 height 209
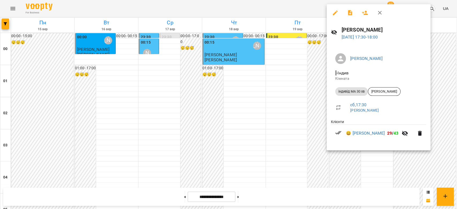
click at [315, 108] on div at bounding box center [228, 104] width 457 height 209
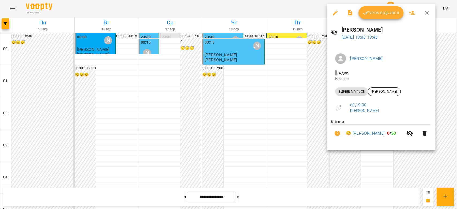
click at [308, 133] on div at bounding box center [228, 104] width 457 height 209
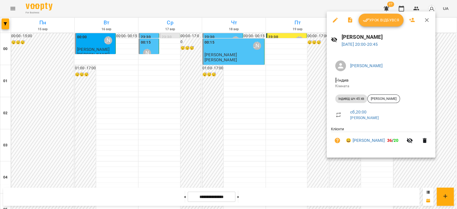
click at [294, 138] on div at bounding box center [228, 104] width 457 height 209
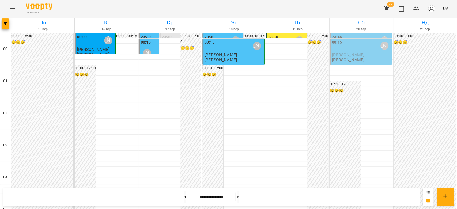
scroll to position [619, 0]
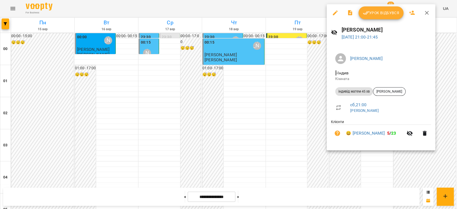
click at [315, 107] on div at bounding box center [228, 104] width 457 height 209
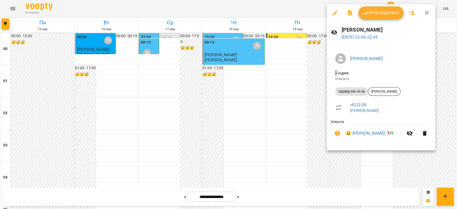
click at [318, 114] on div at bounding box center [228, 104] width 457 height 209
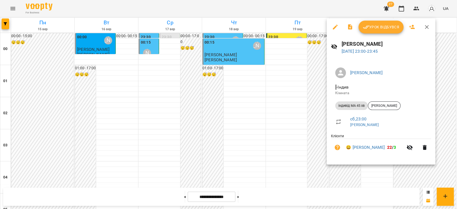
click at [319, 105] on div at bounding box center [228, 104] width 457 height 209
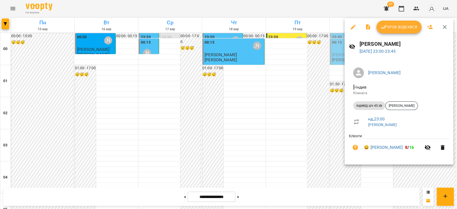
click at [321, 109] on div at bounding box center [228, 104] width 457 height 209
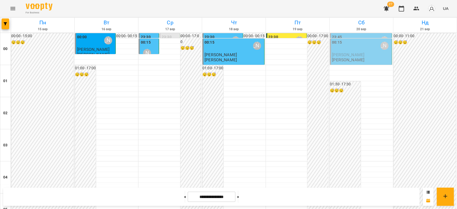
scroll to position [559, 0]
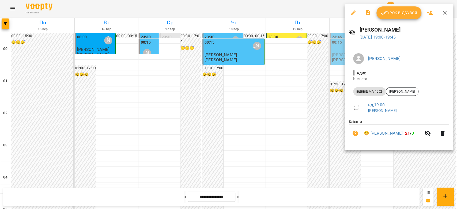
click at [335, 98] on div at bounding box center [228, 104] width 457 height 209
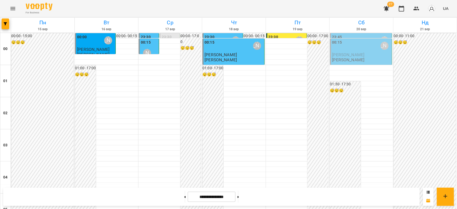
scroll to position [500, 0]
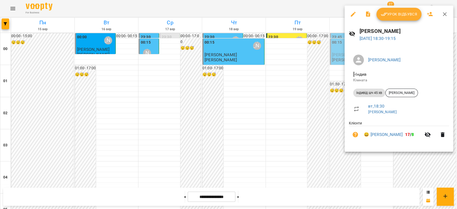
click at [305, 99] on div at bounding box center [228, 104] width 457 height 209
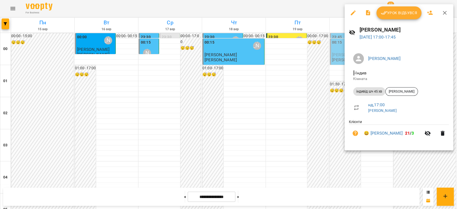
click at [337, 89] on div at bounding box center [228, 104] width 457 height 209
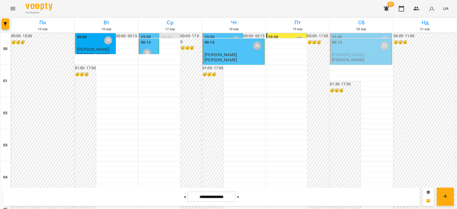
scroll to position [321, 0]
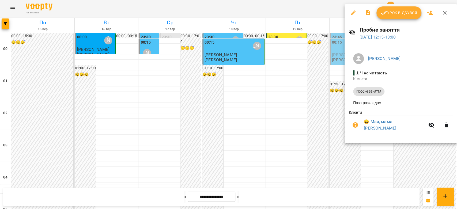
click at [335, 87] on div at bounding box center [228, 104] width 457 height 209
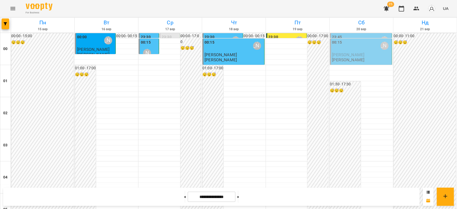
scroll to position [530, 0]
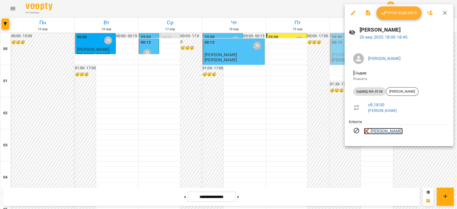
click at [391, 134] on link "❌ [PERSON_NAME]" at bounding box center [383, 131] width 39 height 6
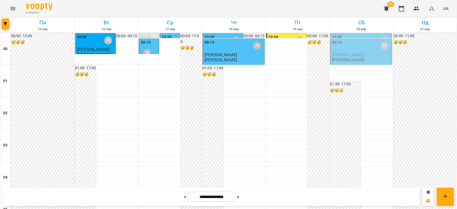
click at [337, 53] on span "[PERSON_NAME]" at bounding box center [348, 54] width 32 height 5
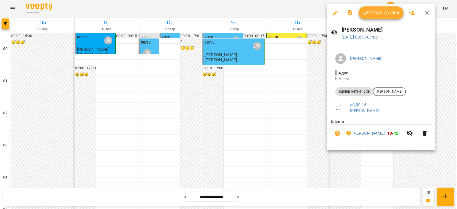
click at [308, 98] on div at bounding box center [228, 104] width 457 height 209
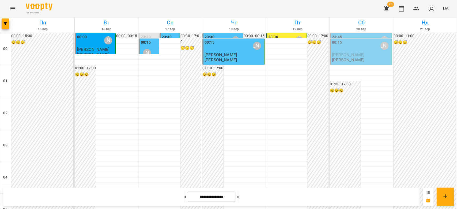
scroll to position [559, 0]
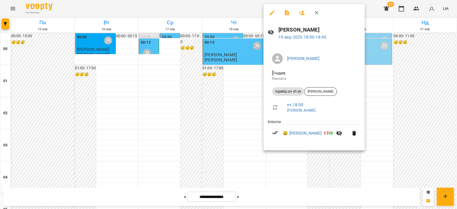
click at [270, 14] on icon "button" at bounding box center [272, 12] width 5 height 5
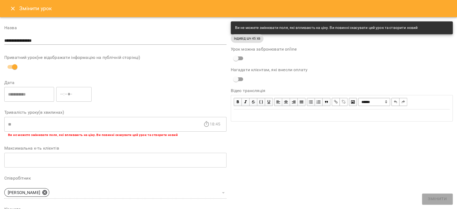
click at [15, 10] on icon "Close" at bounding box center [13, 8] width 6 height 6
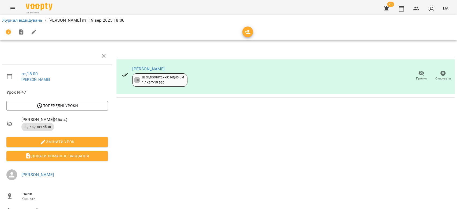
click at [414, 75] on span "Прогул" at bounding box center [421, 75] width 15 height 11
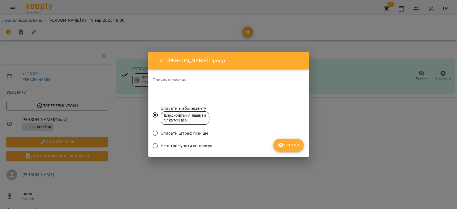
click at [221, 92] on textarea at bounding box center [229, 92] width 152 height 5
click at [289, 148] on span "Прогул" at bounding box center [289, 145] width 22 height 6
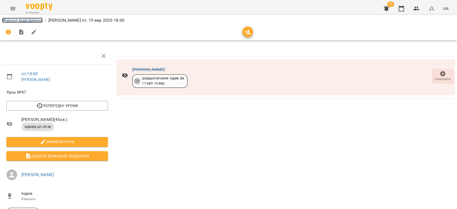
click at [27, 22] on link "Журнал відвідувань" at bounding box center [22, 20] width 40 height 5
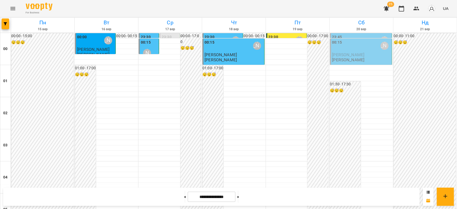
scroll to position [535, 0]
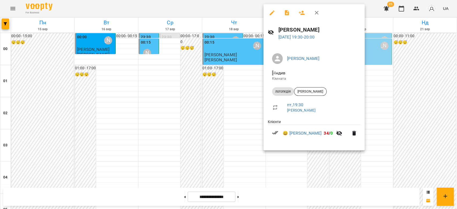
click at [219, 106] on div at bounding box center [228, 104] width 457 height 209
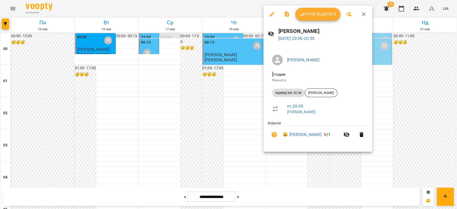
click at [214, 115] on div at bounding box center [228, 104] width 457 height 209
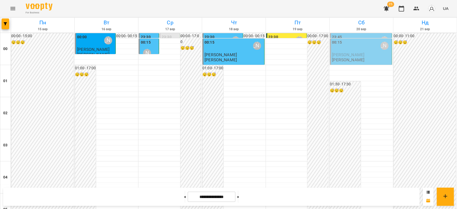
scroll to position [595, 0]
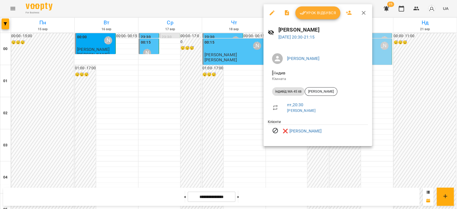
click at [222, 102] on div at bounding box center [228, 104] width 457 height 209
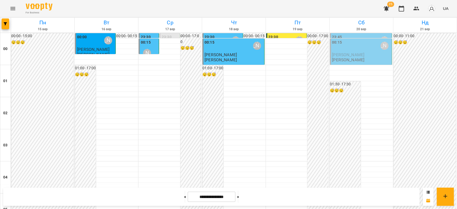
scroll to position [440, 0]
